Goal: Complete application form: Complete application form

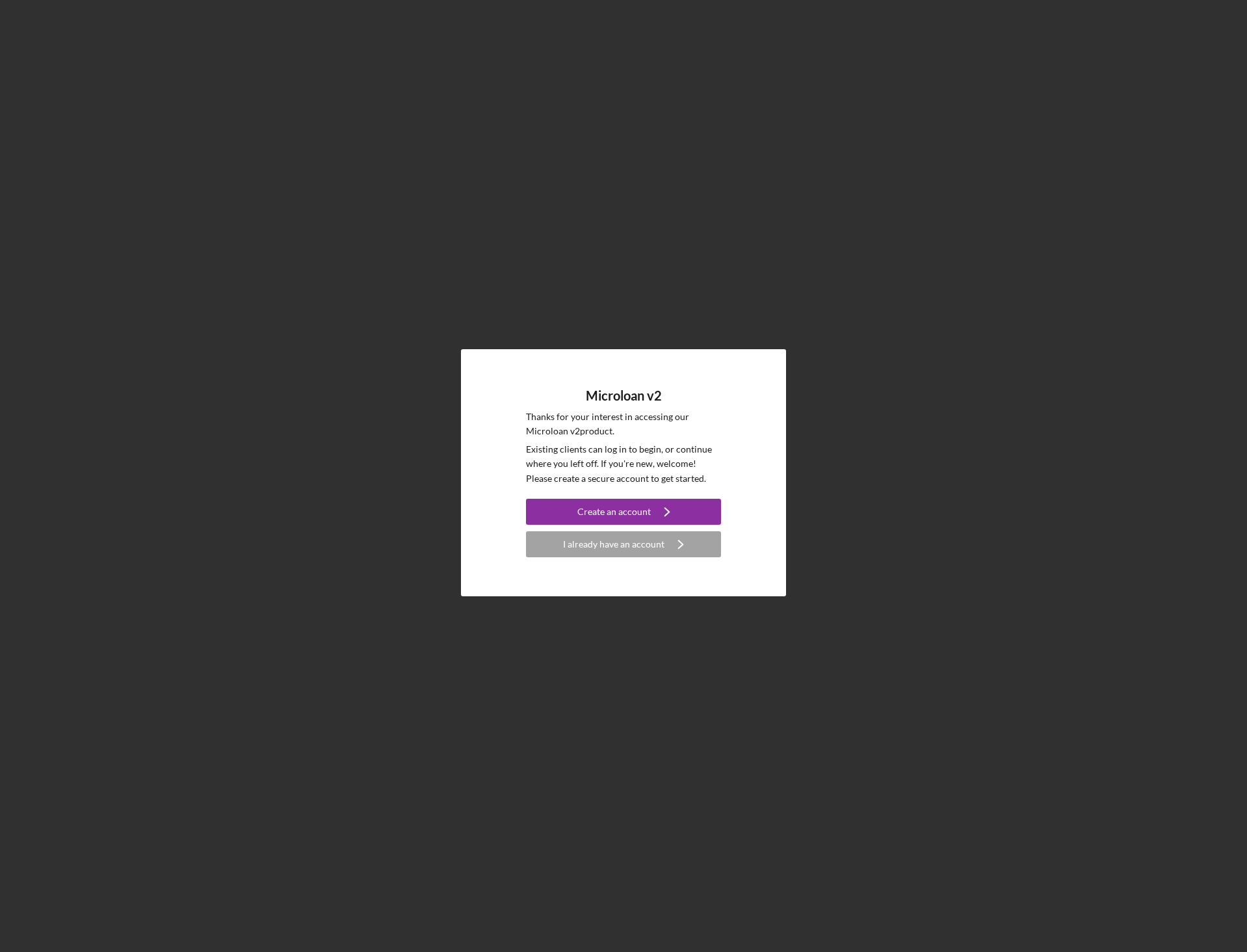
click at [667, 513] on icon "Icon/Navigate" at bounding box center [666, 511] width 33 height 33
